Goal: Answer question/provide support

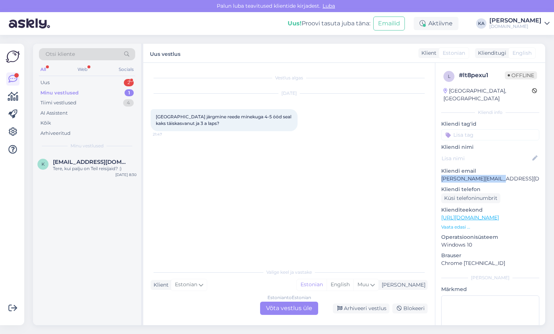
drag, startPoint x: 511, startPoint y: 171, endPoint x: 439, endPoint y: 172, distance: 72.0
click at [439, 172] on div "l # lt8pexu1 Offline [GEOGRAPHIC_DATA], [GEOGRAPHIC_DATA] Kliendi info Kliendi …" at bounding box center [490, 217] width 110 height 309
copy p "[PERSON_NAME][EMAIL_ADDRESS][DOMAIN_NAME]"
click at [296, 305] on div "Estonian to Estonian Võta vestlus üle" at bounding box center [289, 307] width 58 height 13
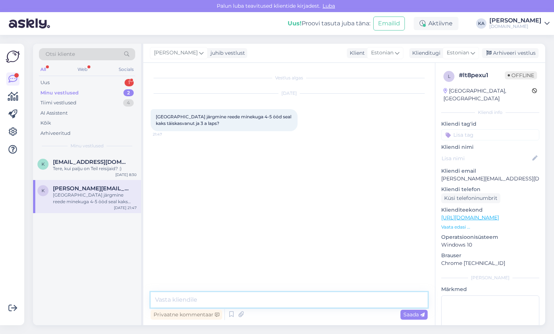
click at [230, 299] on textarea at bounding box center [288, 299] width 277 height 15
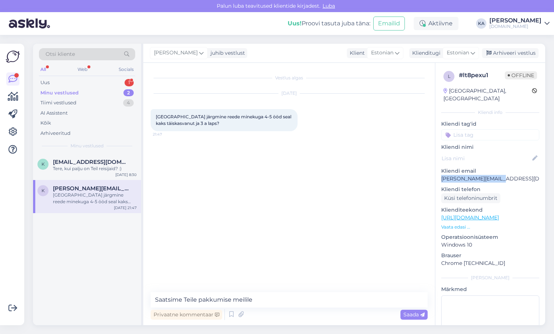
drag, startPoint x: 498, startPoint y: 172, endPoint x: 442, endPoint y: 175, distance: 56.6
click at [442, 175] on div "l # lt8pexu1 Offline [GEOGRAPHIC_DATA], [GEOGRAPHIC_DATA] Kliendi info Kliendi …" at bounding box center [490, 217] width 110 height 309
copy p "[PERSON_NAME][EMAIL_ADDRESS][DOMAIN_NAME]"
click at [277, 300] on textarea "Saatsime Teile pakkumise meilile" at bounding box center [288, 299] width 277 height 15
paste textarea "[PERSON_NAME][EMAIL_ADDRESS][DOMAIN_NAME]"
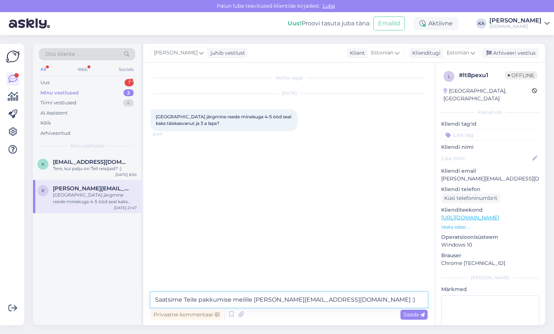
click at [155, 300] on textarea "Saatsime Teile pakkumise meilile [PERSON_NAME][EMAIL_ADDRESS][DOMAIN_NAME] :)" at bounding box center [288, 299] width 277 height 15
type textarea "Tere, saatsime Teile pakkumise meilile [PERSON_NAME][EMAIL_ADDRESS][DOMAIN_NAME…"
click at [418, 315] on span "Saada" at bounding box center [413, 314] width 21 height 7
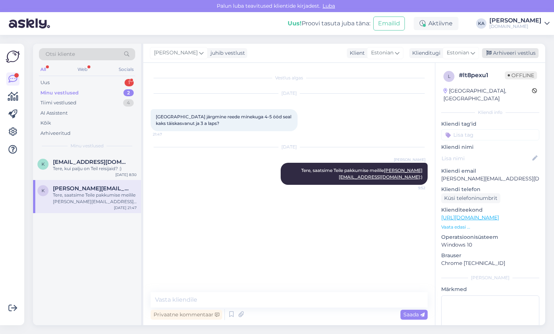
click at [500, 49] on div "Arhiveeri vestlus" at bounding box center [510, 53] width 57 height 10
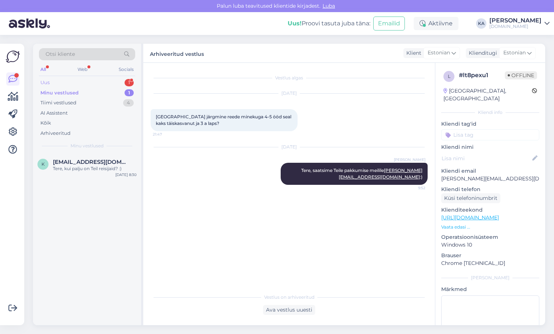
click at [70, 84] on div "Uus 1" at bounding box center [87, 82] width 96 height 10
click at [74, 162] on span "[EMAIL_ADDRESS][DOMAIN_NAME]" at bounding box center [91, 162] width 76 height 7
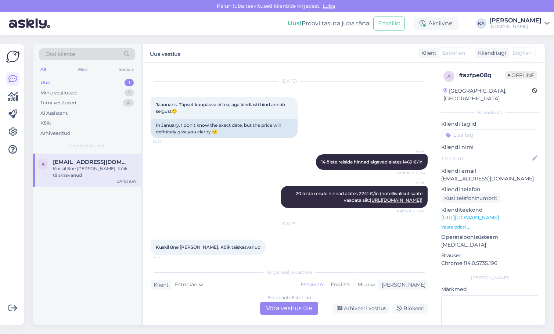
scroll to position [17, 0]
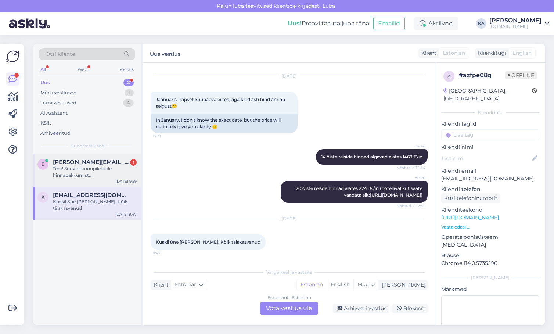
click at [102, 172] on div "Tere! Soovin lennupiletitele hinnapakkumist [GEOGRAPHIC_DATA]-[GEOGRAPHIC_DATA]…" at bounding box center [95, 171] width 84 height 13
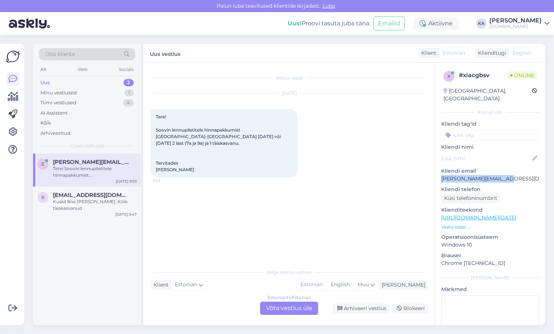
drag, startPoint x: 471, startPoint y: 169, endPoint x: 440, endPoint y: 170, distance: 30.5
click at [440, 170] on div "x # xiacgbsv Online [GEOGRAPHIC_DATA], [GEOGRAPHIC_DATA] Kliendi info Kliendi t…" at bounding box center [490, 217] width 110 height 309
copy p "[PERSON_NAME][EMAIL_ADDRESS][DOMAIN_NAME]"
click at [511, 177] on div "x # xiacgbsv Online [GEOGRAPHIC_DATA], [GEOGRAPHIC_DATA] Kliendi info Kliendi t…" at bounding box center [490, 217] width 110 height 309
click at [87, 200] on div "Kuskil 8ne [PERSON_NAME]. Kõik täiskasvanud" at bounding box center [95, 204] width 84 height 13
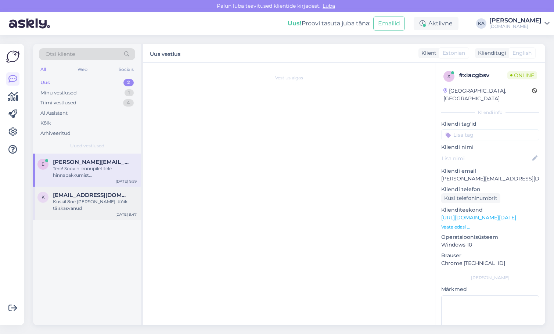
scroll to position [17, 0]
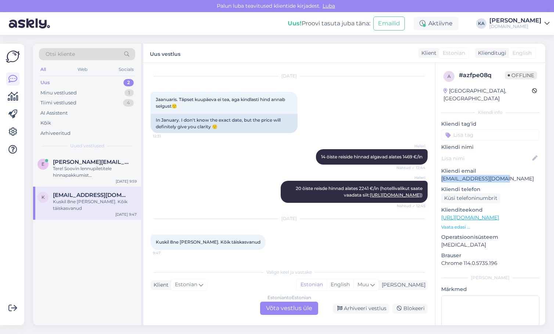
drag, startPoint x: 505, startPoint y: 171, endPoint x: 439, endPoint y: 172, distance: 66.1
click at [439, 172] on div "a # azfpe08q Offline [GEOGRAPHIC_DATA], [GEOGRAPHIC_DATA] Kliendi info Kliendi …" at bounding box center [490, 217] width 110 height 309
copy p "[EMAIL_ADDRESS][DOMAIN_NAME]"
click at [83, 55] on div "Otsi kliente" at bounding box center [87, 54] width 96 height 12
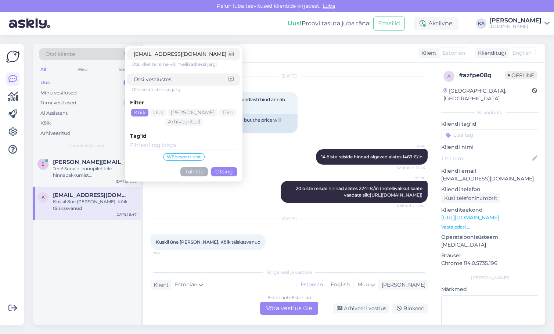
type input "[EMAIL_ADDRESS][DOMAIN_NAME]"
click at [221, 172] on button "Otsing" at bounding box center [224, 171] width 26 height 9
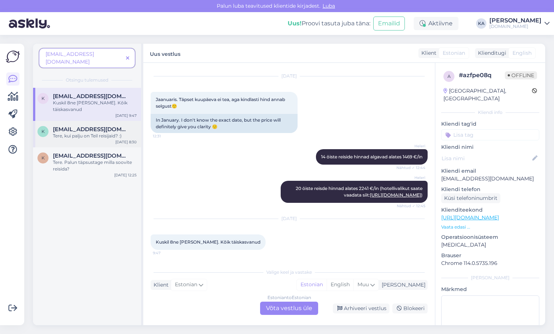
click at [92, 133] on div "Tere, kui palju on Teil reisijaid? :)" at bounding box center [95, 136] width 84 height 7
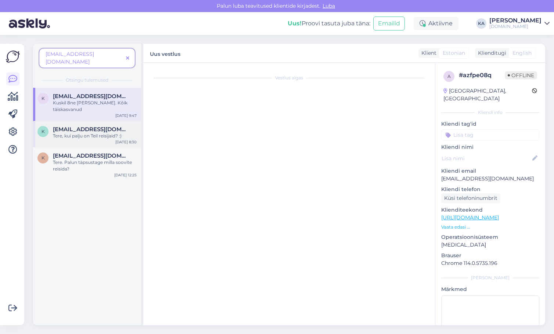
scroll to position [0, 0]
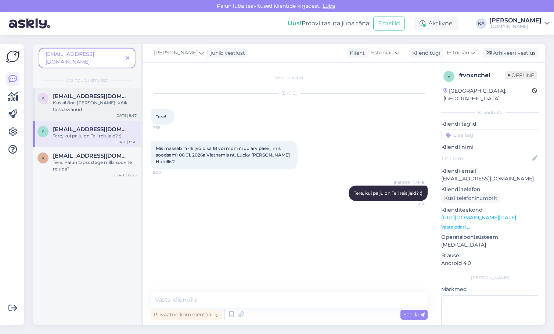
drag, startPoint x: 90, startPoint y: 93, endPoint x: 99, endPoint y: 99, distance: 11.2
click at [90, 99] on div "Kuskil 8ne [PERSON_NAME]. Kõik täiskasvanud" at bounding box center [95, 105] width 84 height 13
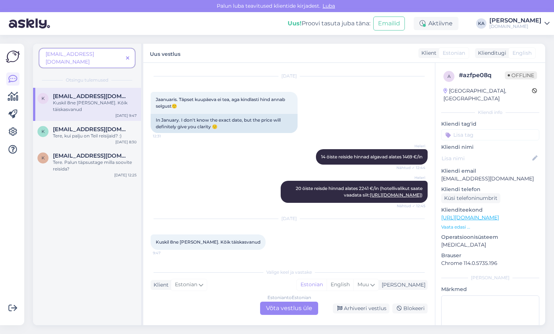
click at [270, 303] on div "Estonian to Estonian Võta vestlus üle" at bounding box center [289, 307] width 58 height 13
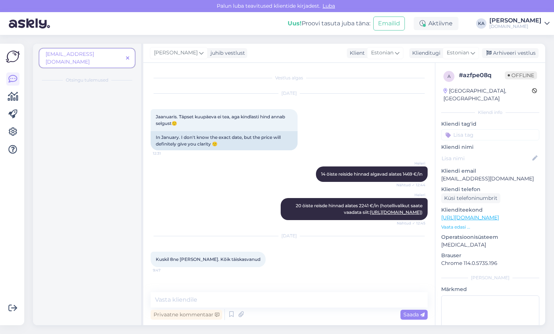
scroll to position [0, 0]
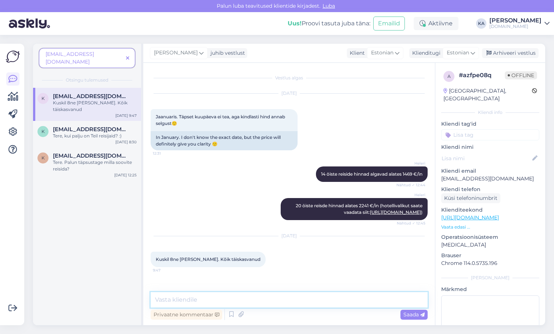
click at [230, 295] on textarea at bounding box center [288, 299] width 277 height 15
type textarea "Mis võiks olla maksimaalne reisi eelarve ühele täiskasvanule? :)"
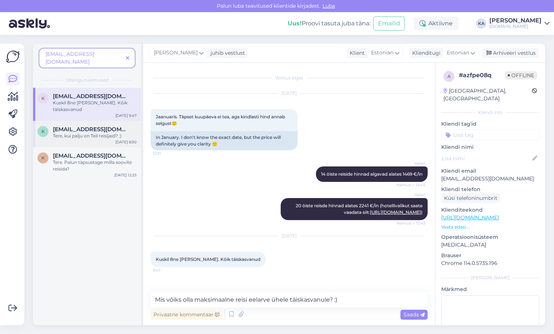
click at [52, 126] on div "k [EMAIL_ADDRESS][DOMAIN_NAME] Tere, kui palju on Teil reisijaid? :)" at bounding box center [86, 132] width 99 height 13
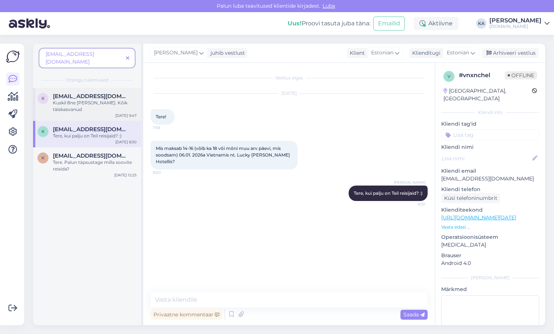
click at [84, 99] on div "Kuskil 8ne [PERSON_NAME]. Kõik täiskasvanud" at bounding box center [95, 105] width 84 height 13
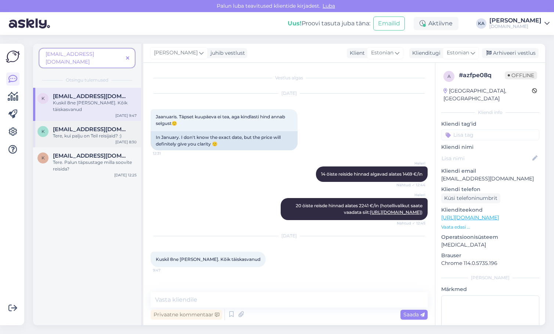
click at [64, 126] on span "[EMAIL_ADDRESS][DOMAIN_NAME]" at bounding box center [91, 129] width 76 height 7
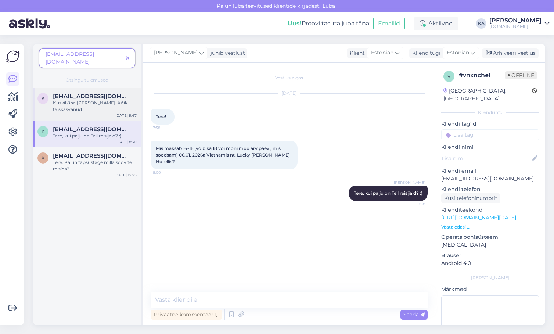
click at [98, 99] on div "Kuskil 8ne [PERSON_NAME]. Kõik täiskasvanud" at bounding box center [95, 105] width 84 height 13
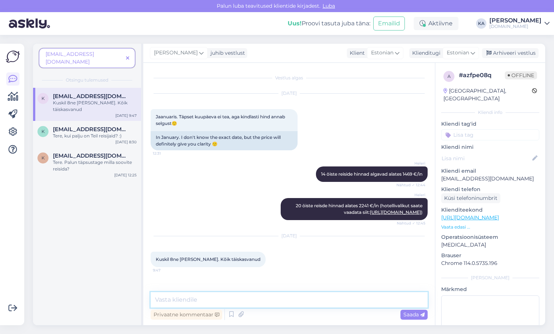
click at [250, 299] on textarea at bounding box center [288, 299] width 277 height 15
click at [244, 303] on textarea at bounding box center [288, 299] width 277 height 15
type textarea "Saadame Teile pakkumise tänase päeva jooksul meilile :)"
